Goal: Task Accomplishment & Management: Manage account settings

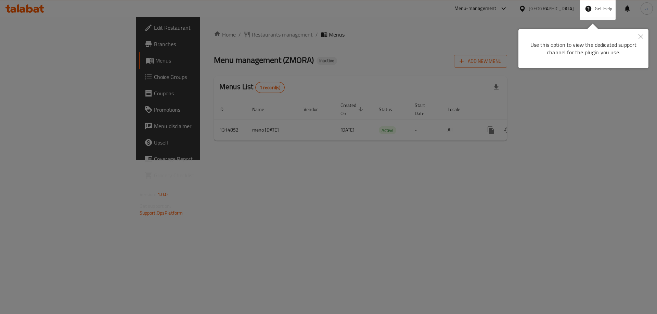
click at [636, 33] on button "Close" at bounding box center [640, 37] width 15 height 16
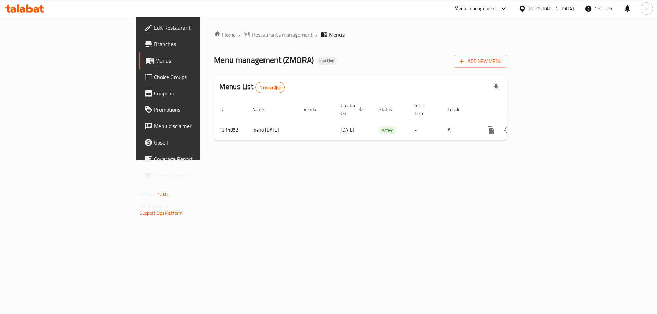
click at [528, 9] on div at bounding box center [524, 9] width 10 height 8
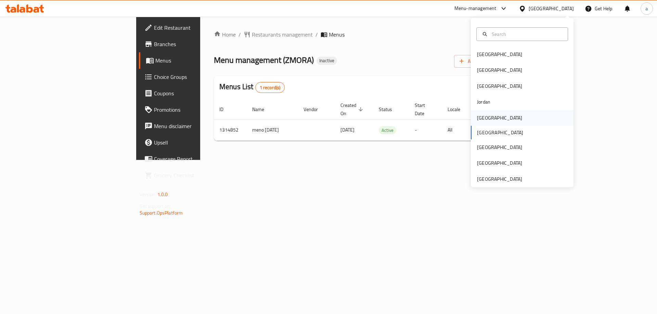
click at [489, 119] on div "[GEOGRAPHIC_DATA]" at bounding box center [499, 118] width 56 height 16
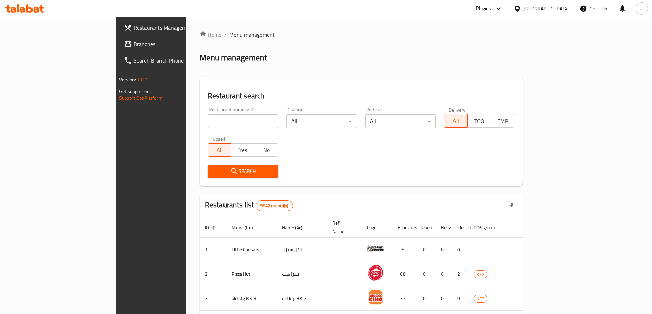
click at [133, 48] on span "Branches" at bounding box center [176, 44] width 86 height 8
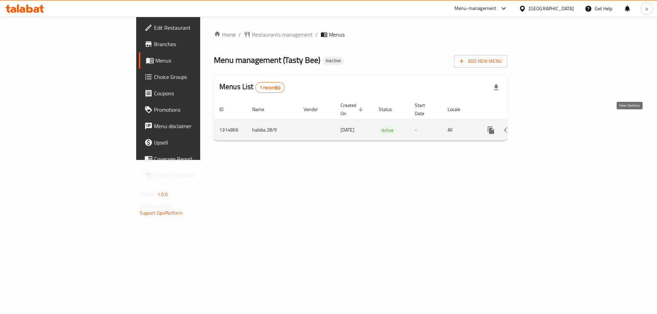
click at [544, 126] on icon "enhanced table" at bounding box center [540, 130] width 8 height 8
